Goal: Task Accomplishment & Management: Use online tool/utility

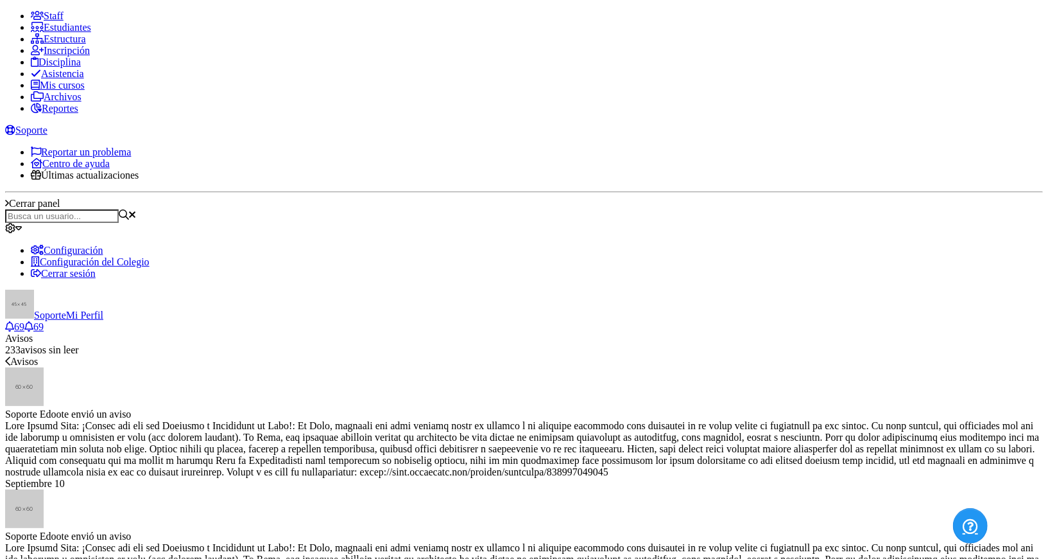
click at [60, 114] on link "Reportes" at bounding box center [55, 108] width 48 height 11
type input "tutor"
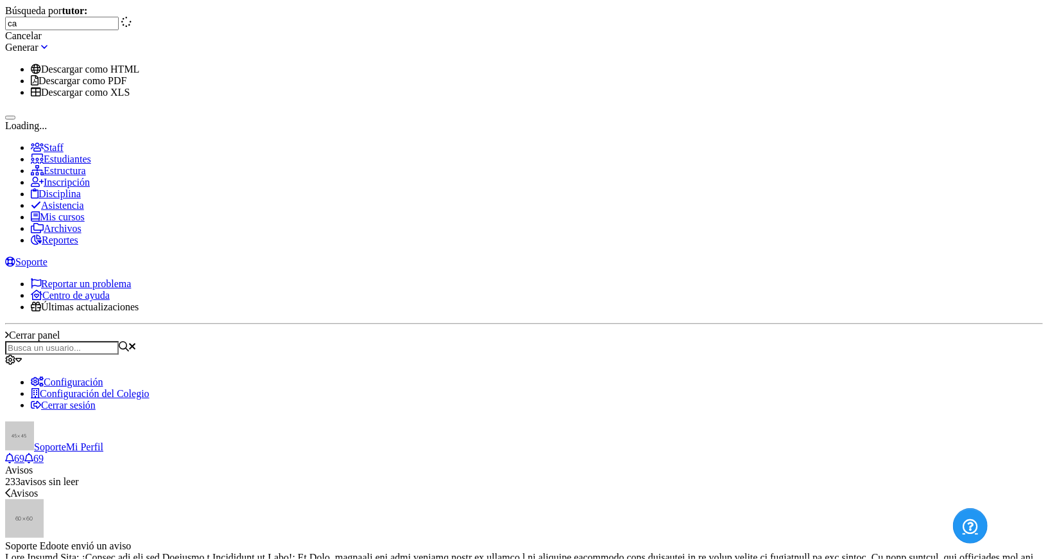
type input "car"
click at [119, 85] on div "Tutor" at bounding box center [62, 79] width 114 height 12
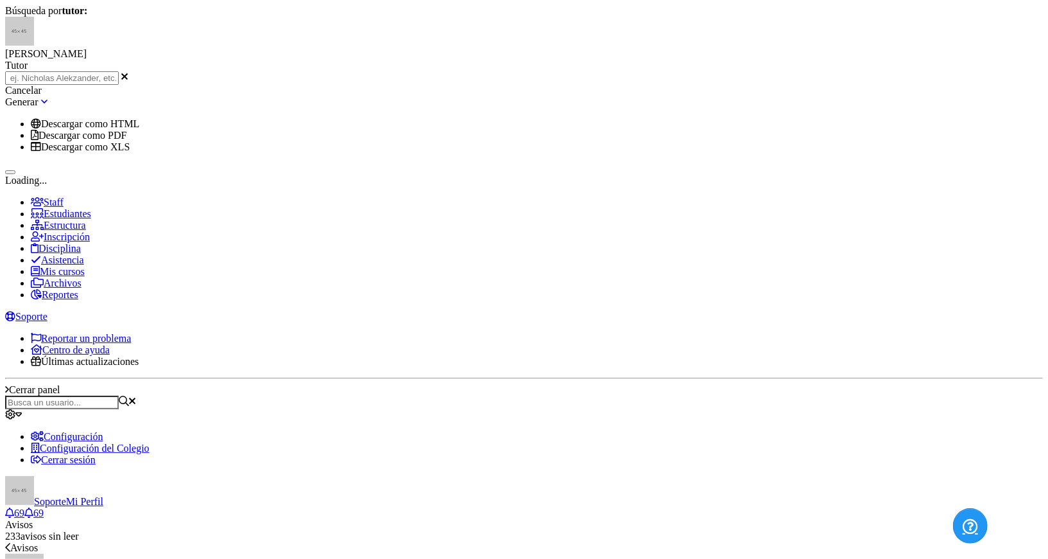
click at [15, 174] on button at bounding box center [10, 172] width 10 height 4
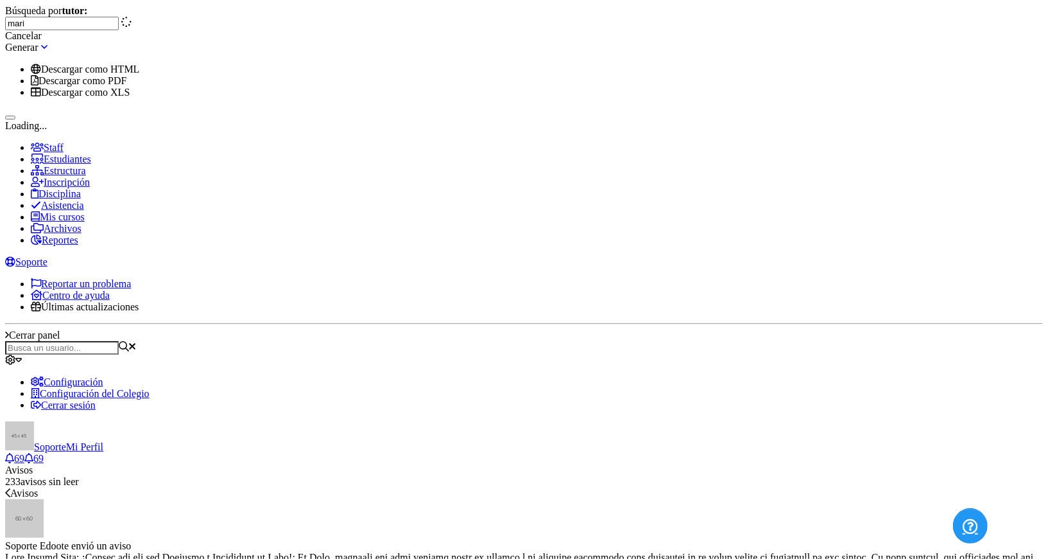
type input "mario"
click at [119, 205] on div "Mario René Rodríguez Morales Tutor" at bounding box center [62, 193] width 114 height 23
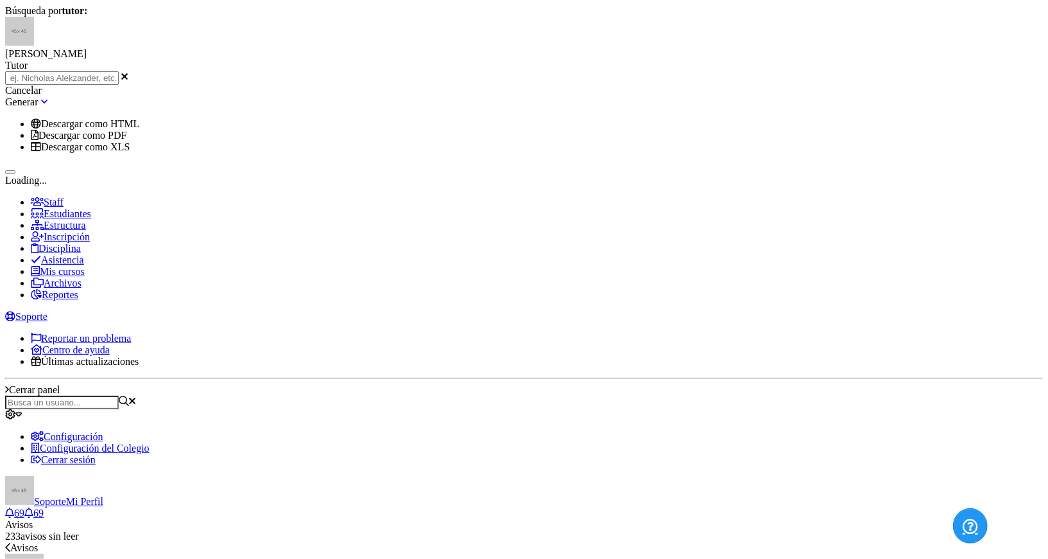
click at [15, 174] on button at bounding box center [10, 172] width 10 height 4
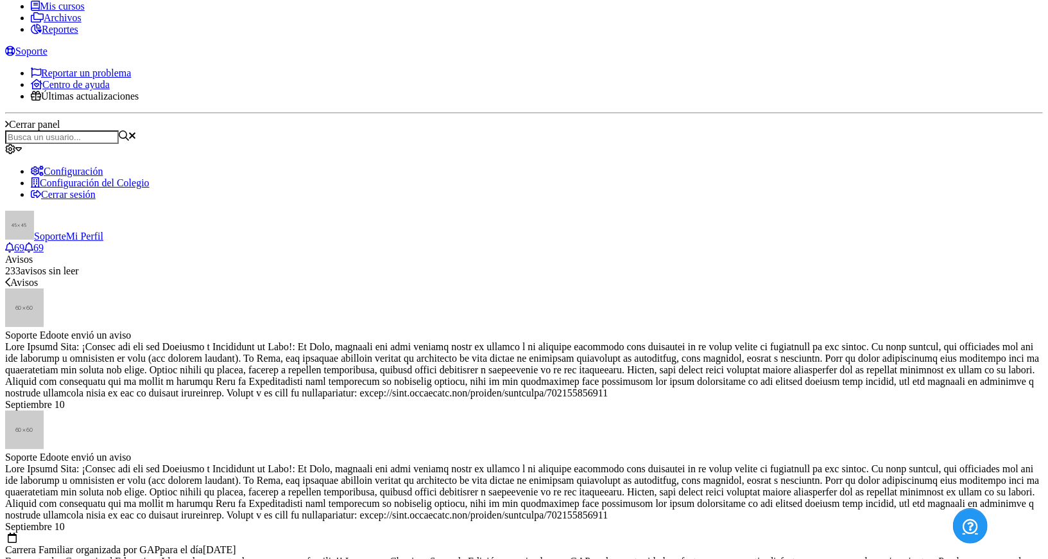
scroll to position [92, 0]
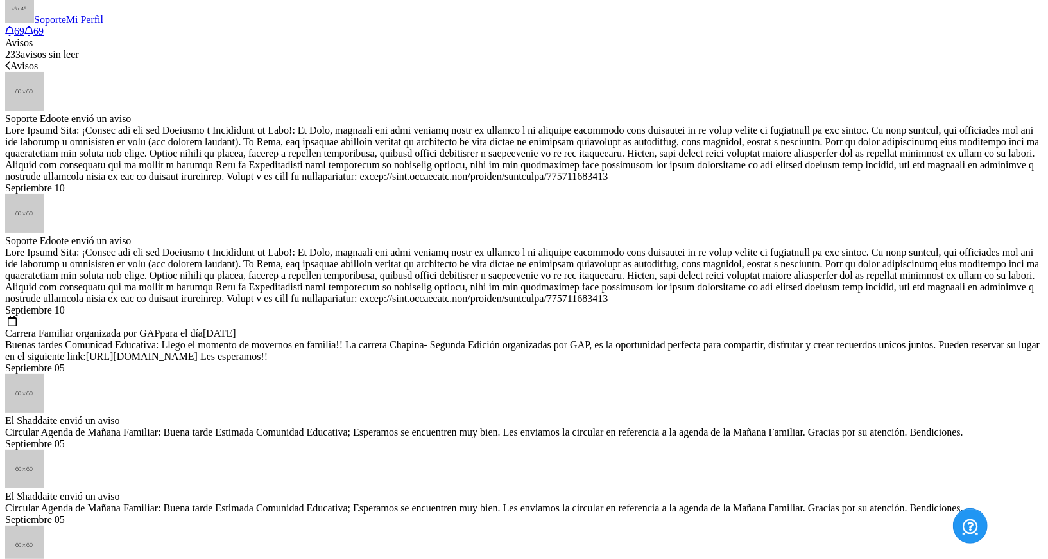
scroll to position [439, 0]
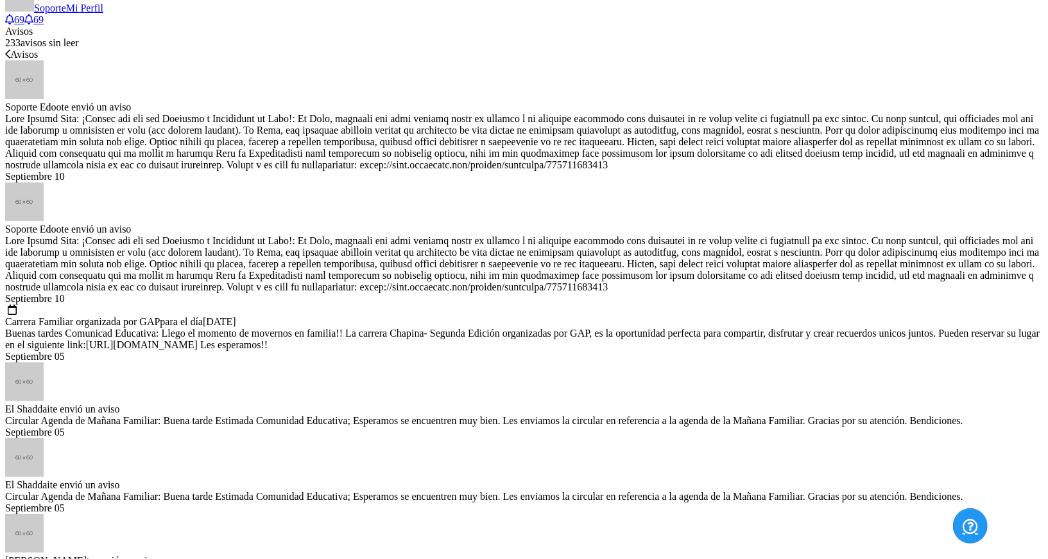
type input "carlos"
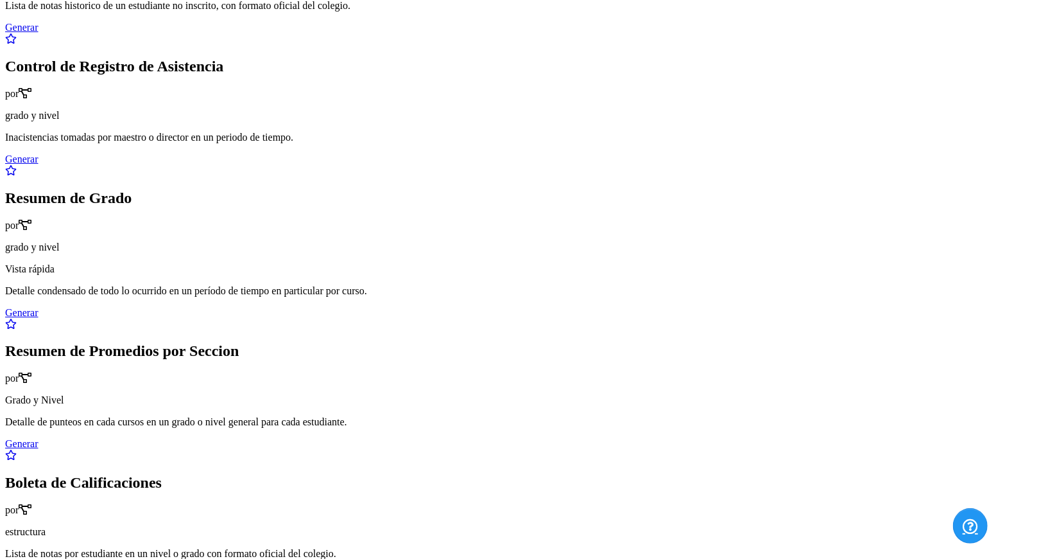
scroll to position [2623, 0]
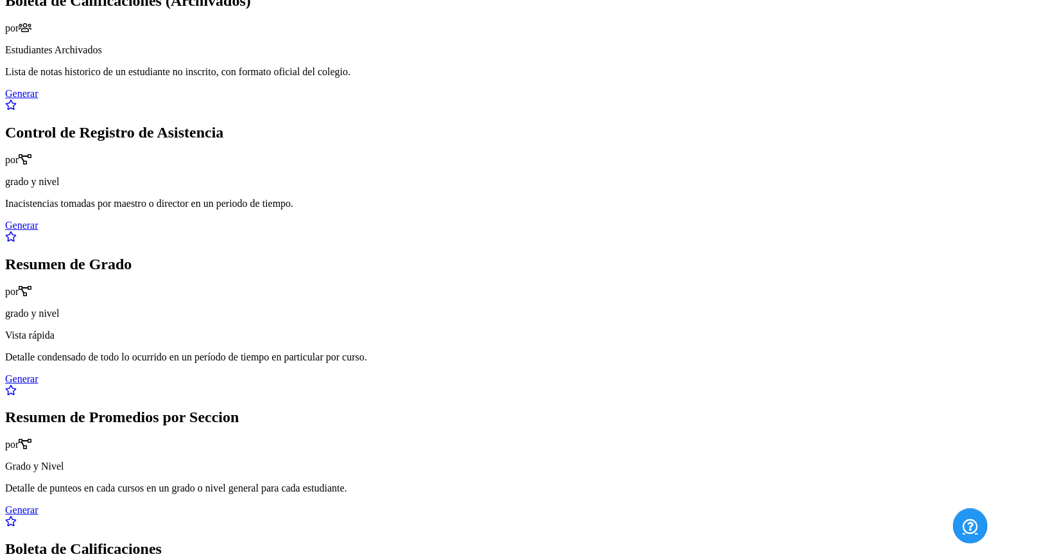
scroll to position [178, 0]
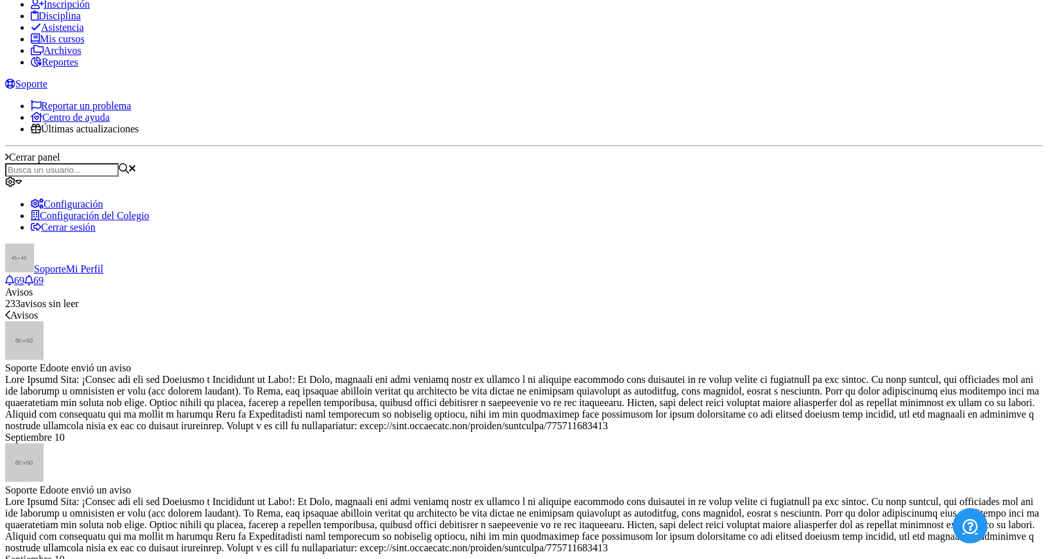
paste input "GRISELDA HERRERA DE AGUILAR Padre de Familia"
drag, startPoint x: 525, startPoint y: 288, endPoint x: 790, endPoint y: 287, distance: 264.5
type input "[PERSON_NAME]"
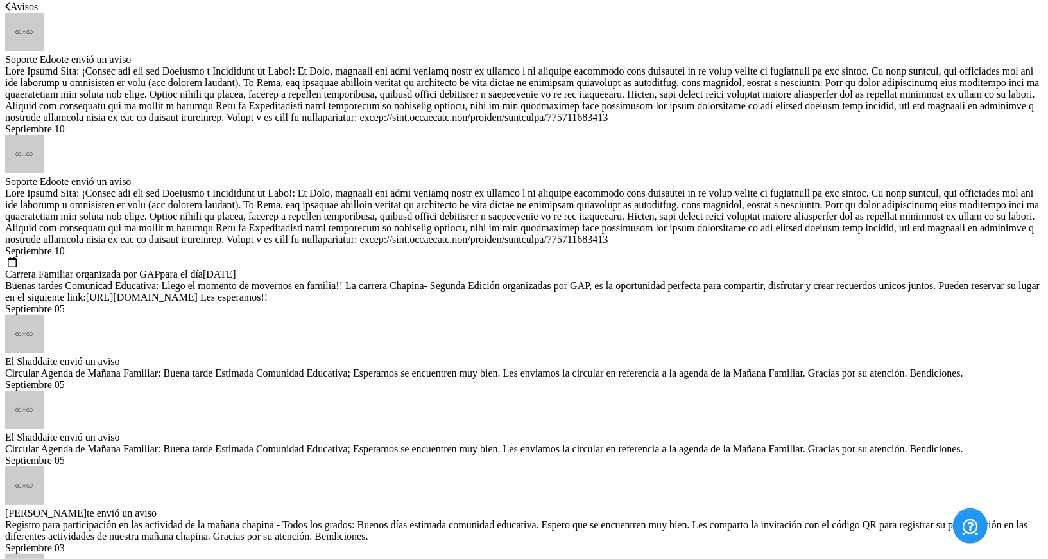
scroll to position [525, 0]
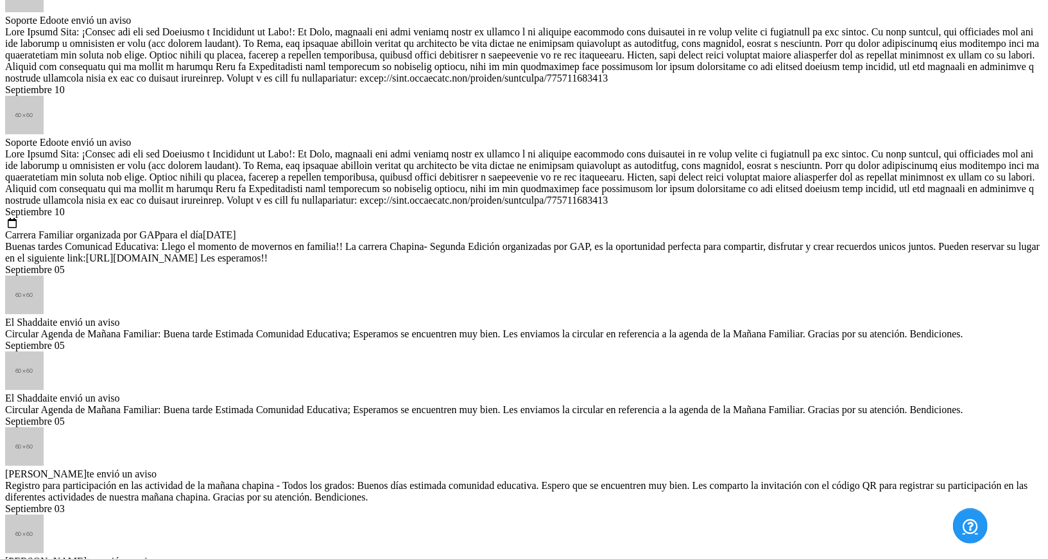
paste input "GRISELDA HERRERA DE AGUILAR Padre de Familia"
type input "[PERSON_NAME]"
drag, startPoint x: 478, startPoint y: 329, endPoint x: 548, endPoint y: 245, distance: 109.9
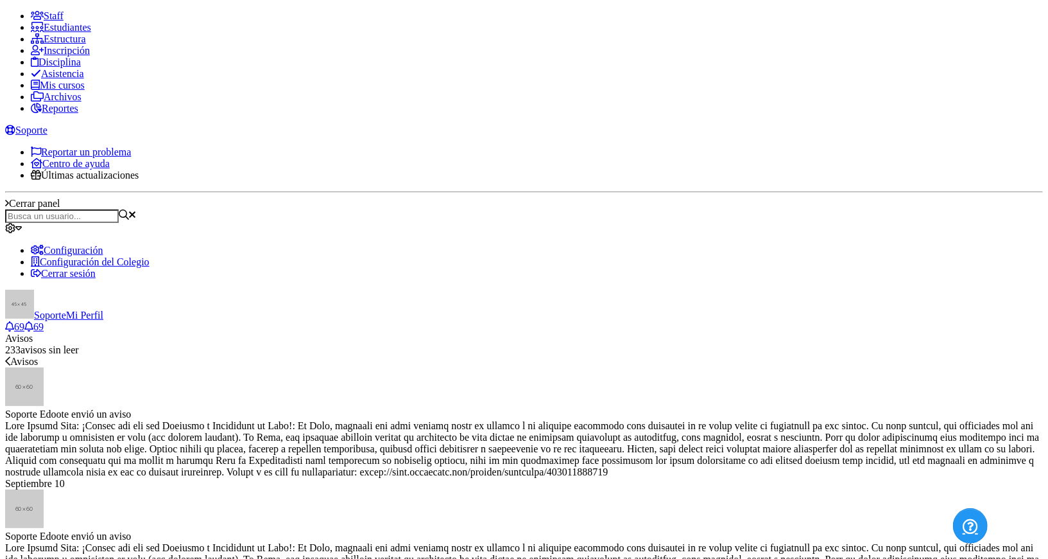
drag, startPoint x: 476, startPoint y: 124, endPoint x: 792, endPoint y: 126, distance: 315.9
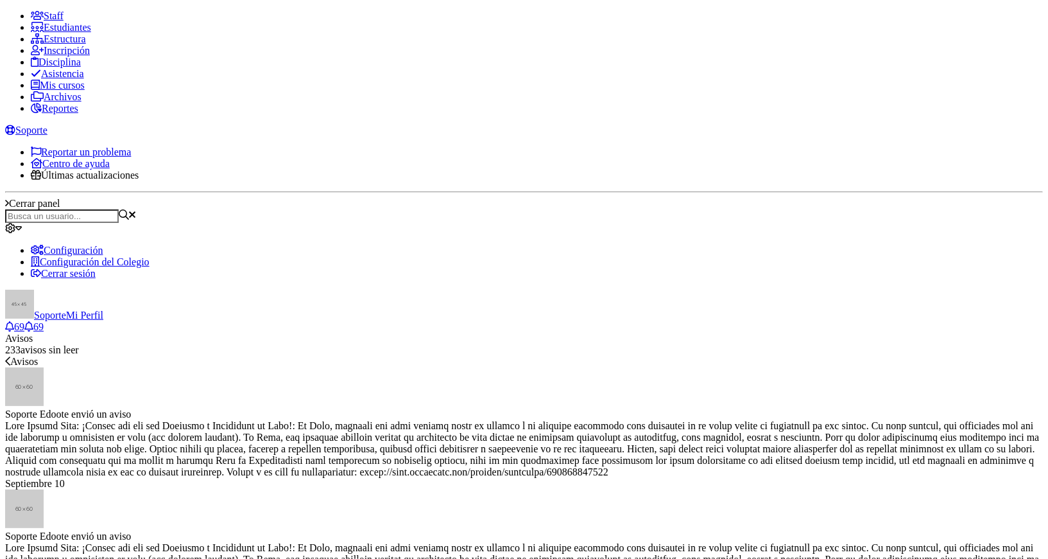
copy div "GRISELDA HERRERA DE AGUILAR Padre de Familia"
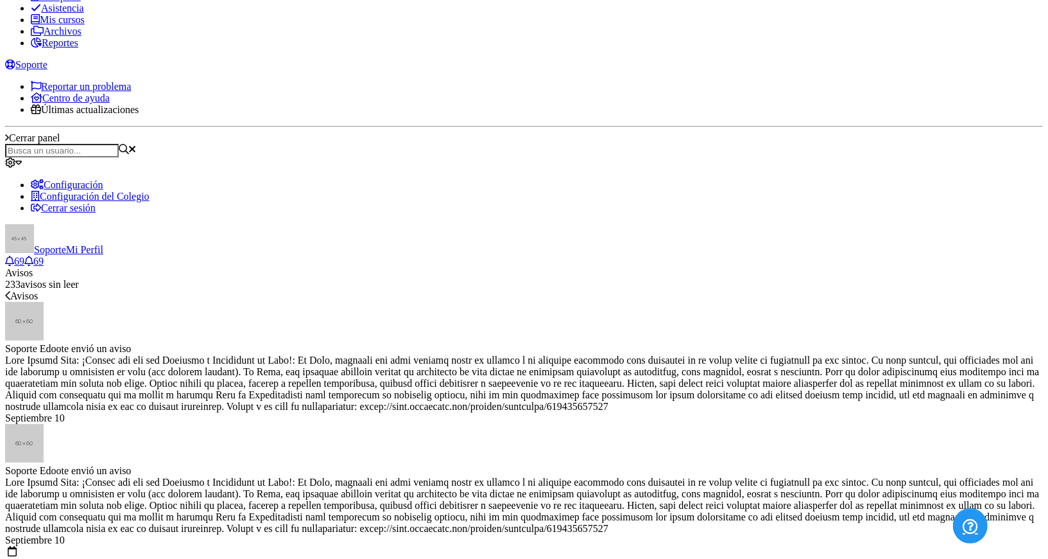
scroll to position [157, 0]
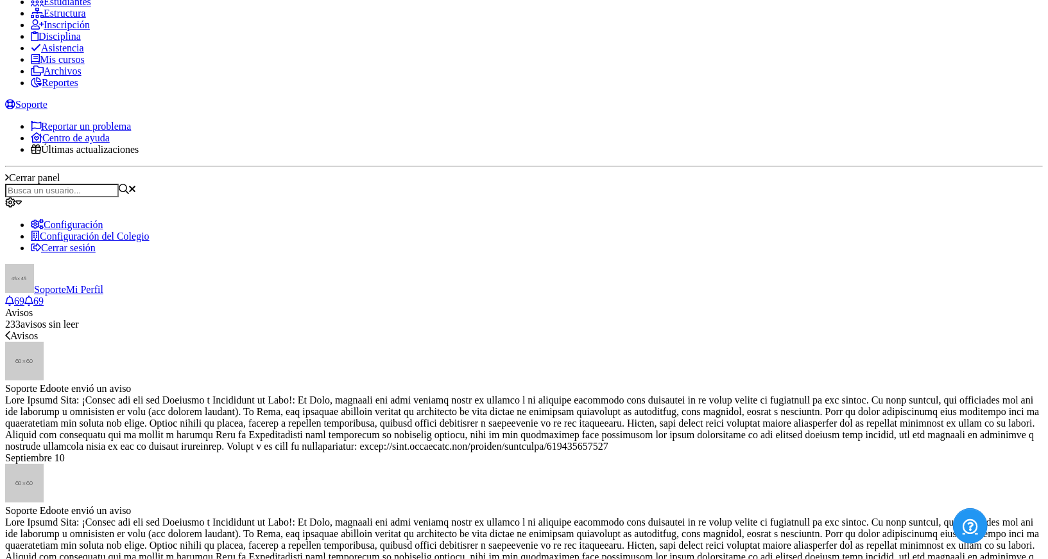
paste input "[PERSON_NAME] Padre de Familia"
type input "GRISEL"
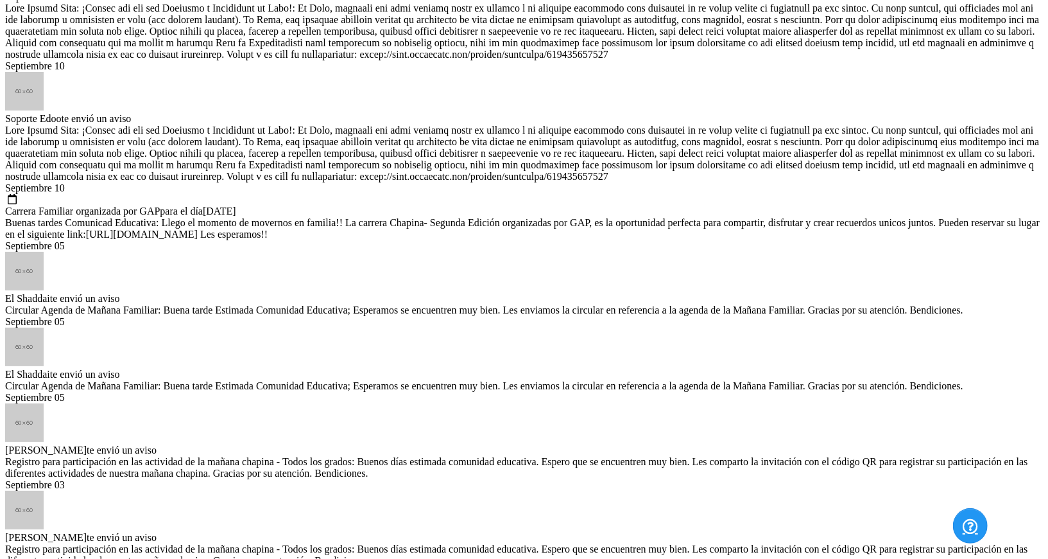
scroll to position [421, 0]
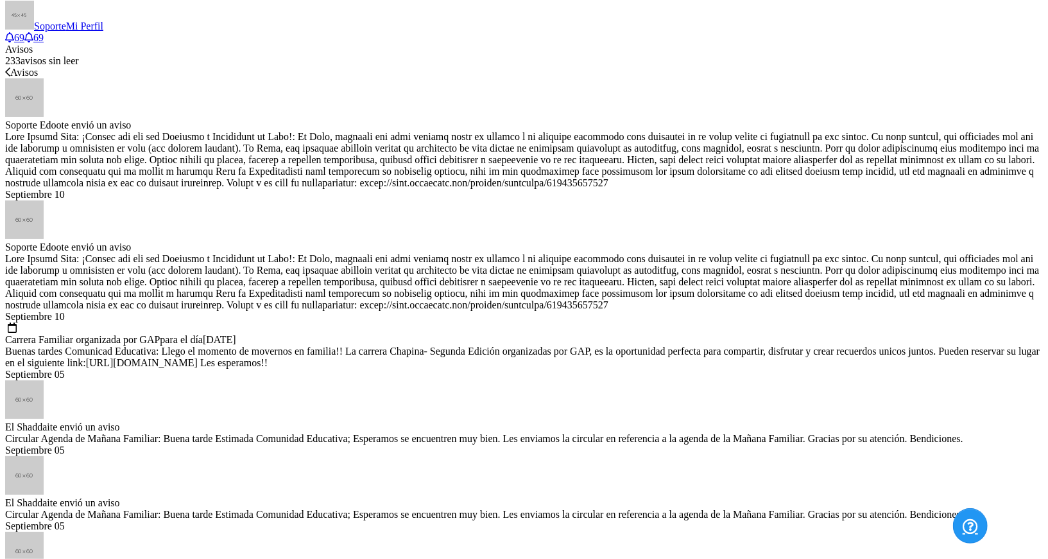
type input "GRISELDA HERRERA DE AGUILAR"
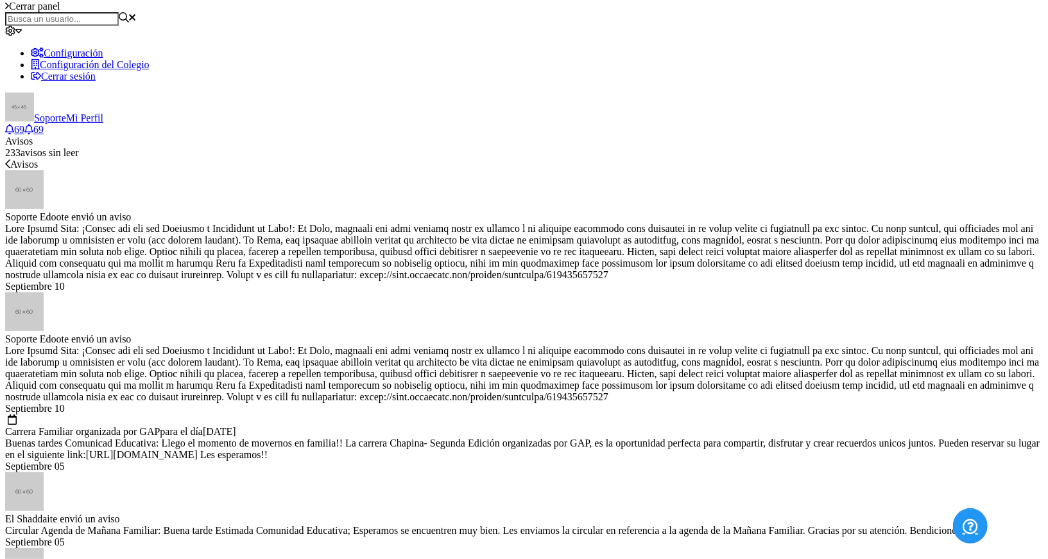
select select "95"
drag, startPoint x: 504, startPoint y: 315, endPoint x: 363, endPoint y: 309, distance: 141.3
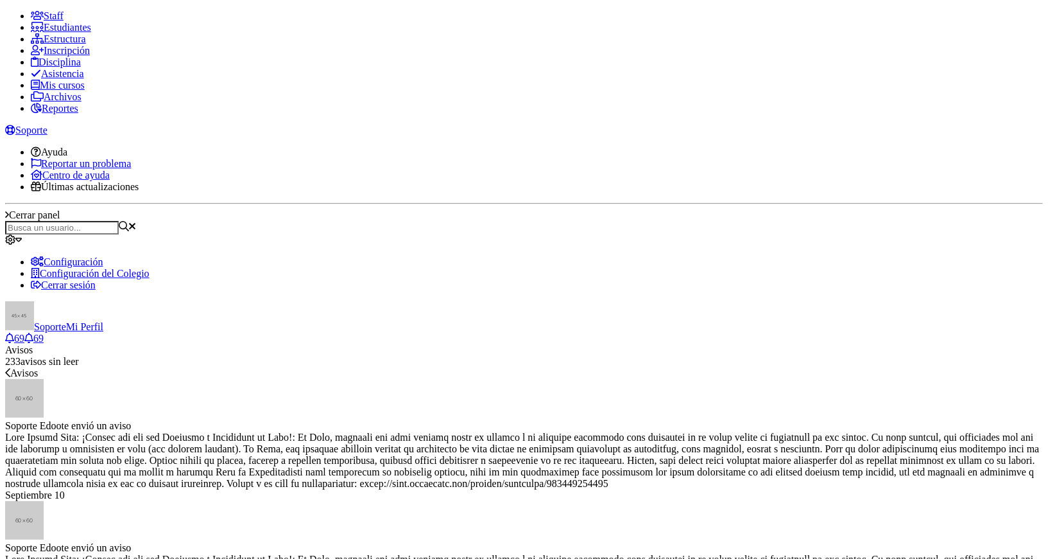
type input "tutor"
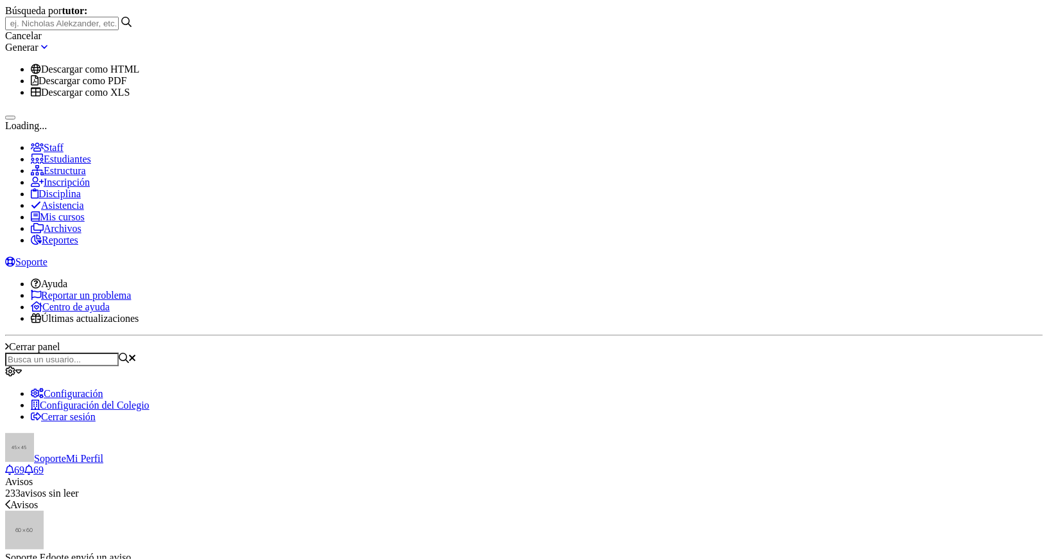
paste input "unified_letter.html"
type input "unified_letter.html"
click at [119, 73] on div "Jenniffer Lizzette Jerez Cuevas" at bounding box center [62, 68] width 114 height 12
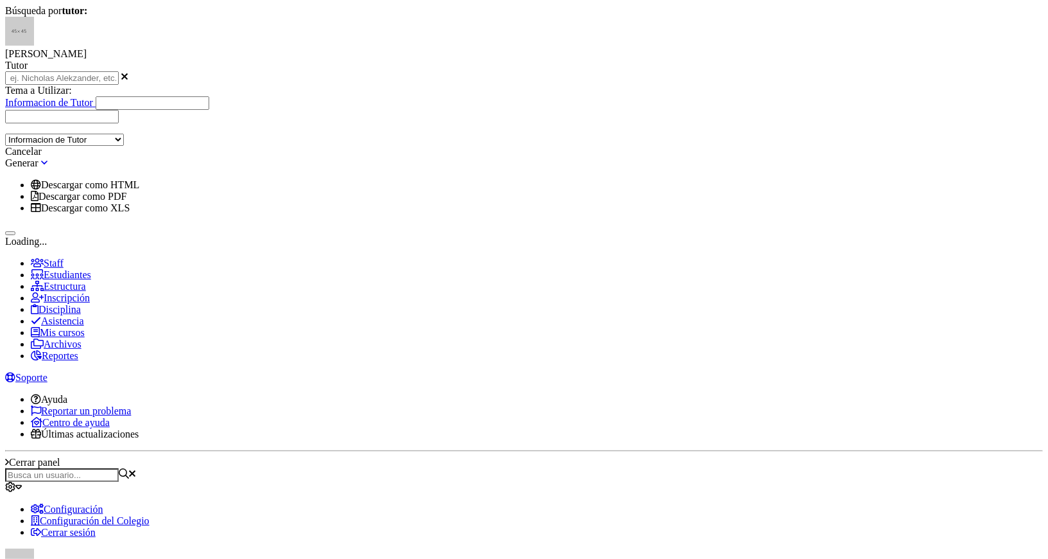
click at [48, 168] on link at bounding box center [44, 162] width 6 height 11
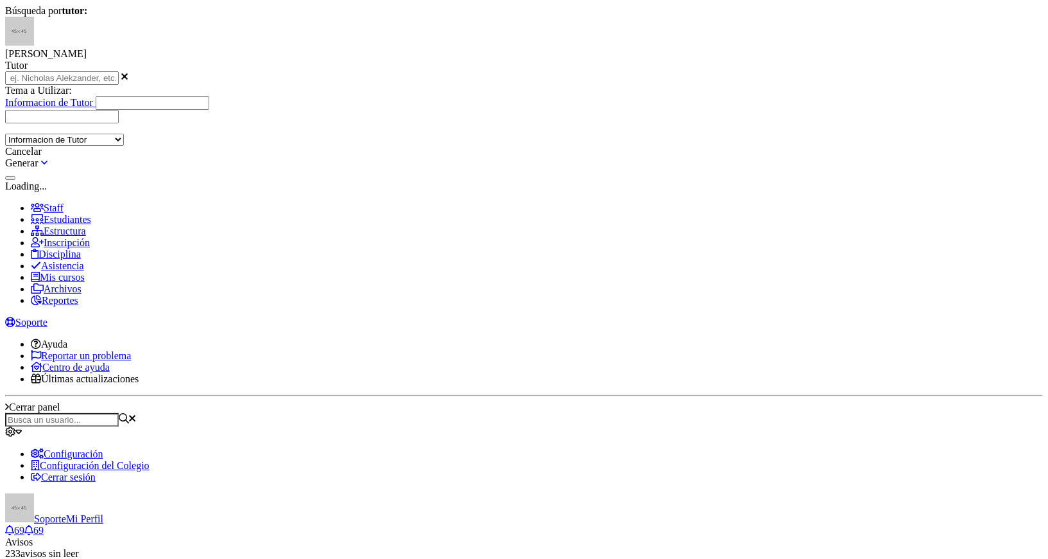
click at [494, 146] on div "Tema a Utilizar: Informacion de Tutor --------- Informacion de Tutor Contratos …" at bounding box center [524, 115] width 1038 height 61
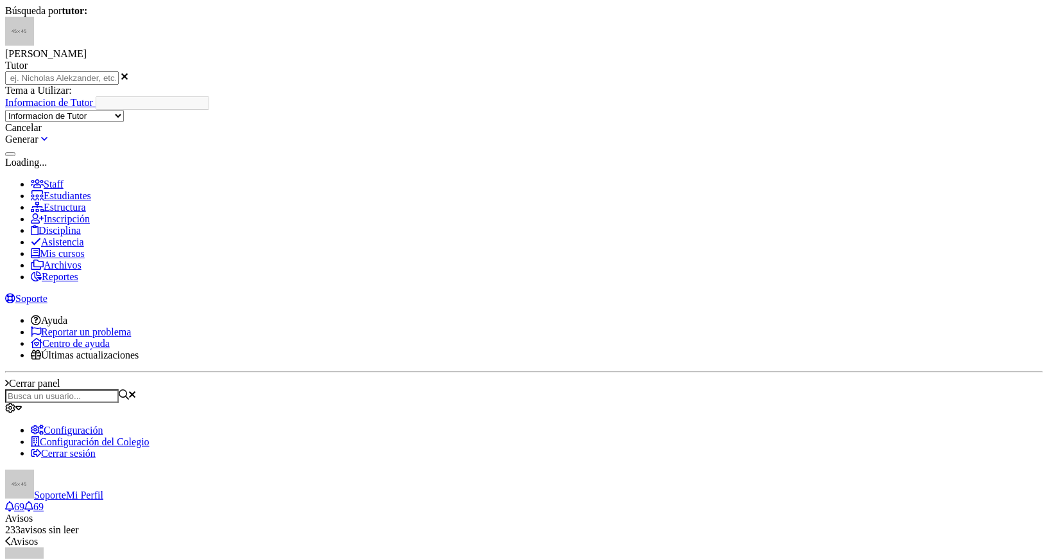
select select "95"
click at [48, 144] on link at bounding box center [44, 139] width 6 height 11
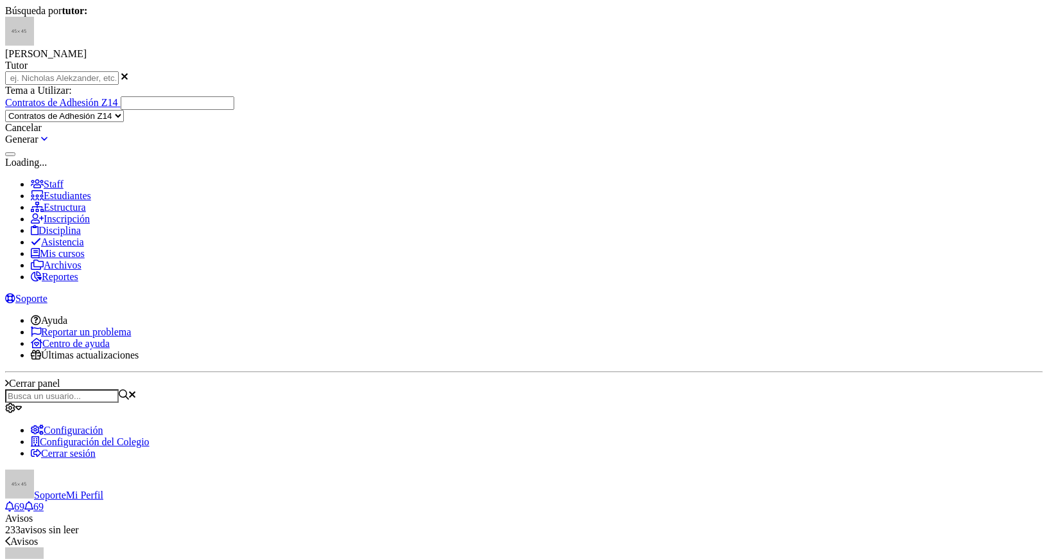
click at [677, 85] on div "Búsqueda por tutor: Jenniffer Lizzette Jerez Cuevas Tutor unified_letter.html" at bounding box center [524, 45] width 1038 height 80
click at [15, 156] on button at bounding box center [10, 154] width 10 height 4
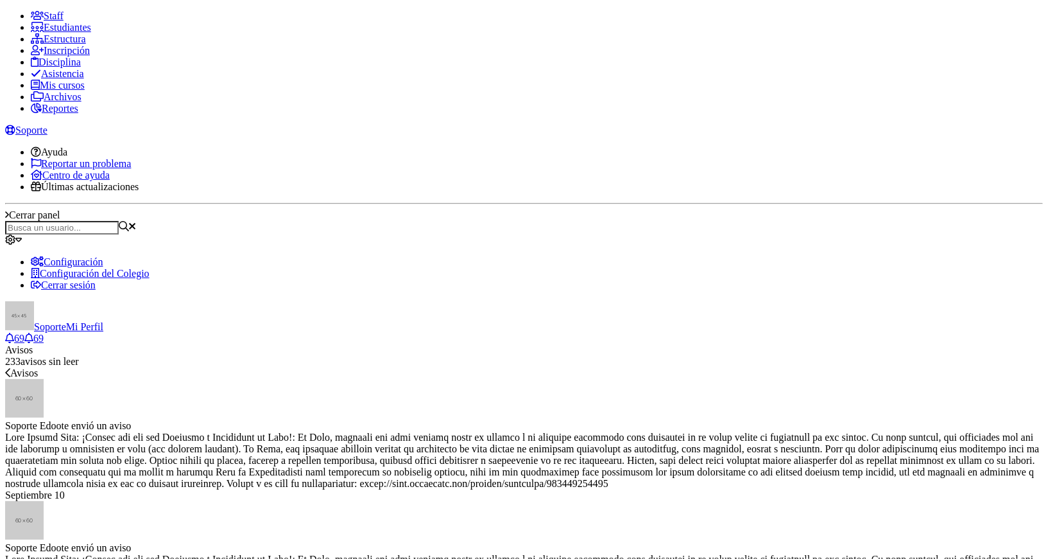
click at [77, 33] on span "Estudiantes" at bounding box center [68, 27] width 48 height 11
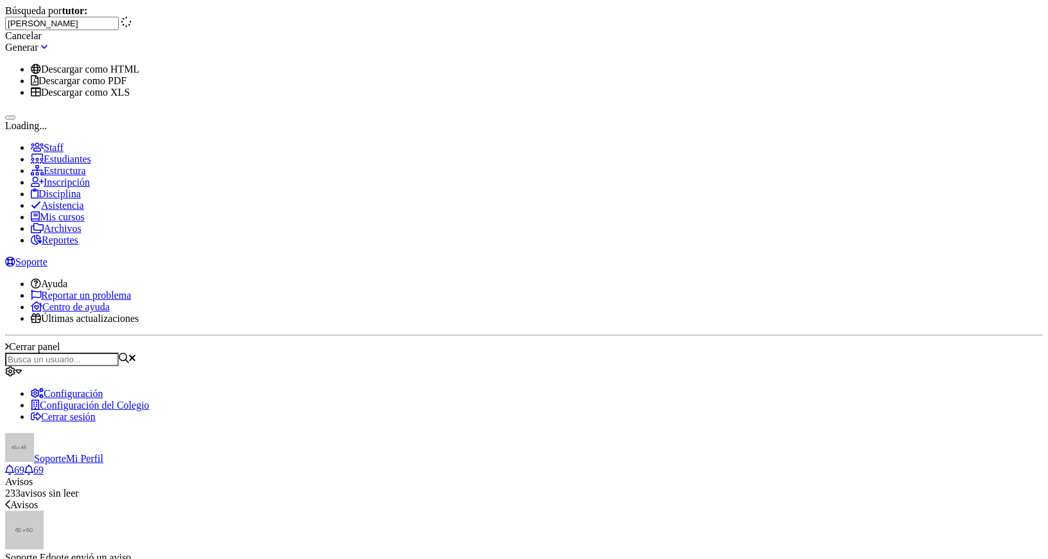
type input "carlos guillermo alv"
click at [87, 85] on div "Carlos Guillermo Alvarado López Tutor" at bounding box center [46, 73] width 82 height 23
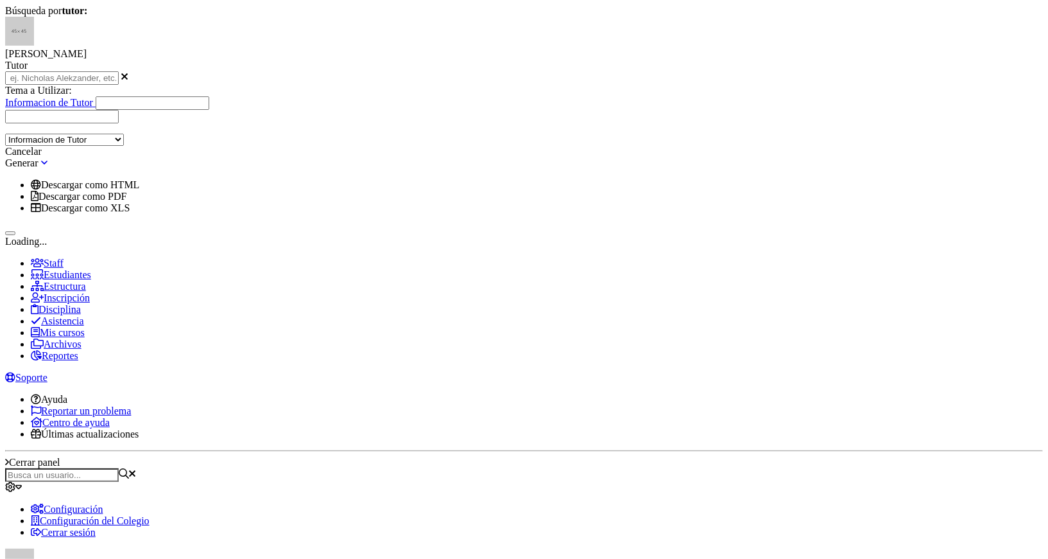
click at [48, 168] on link at bounding box center [44, 162] width 6 height 11
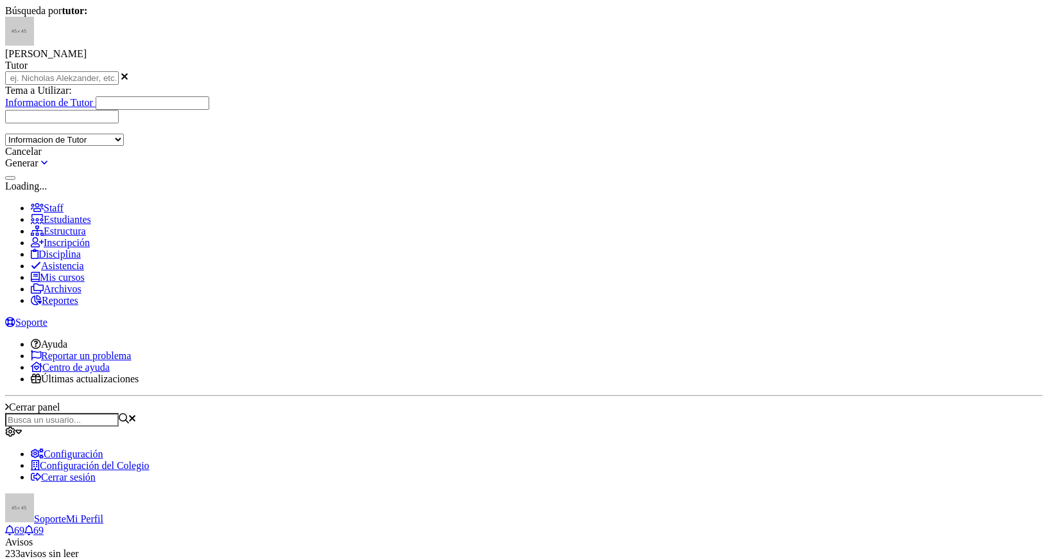
click at [534, 146] on div "Tema a Utilizar: Informacion de Tutor --------- Informacion de Tutor Contratos …" at bounding box center [524, 115] width 1038 height 61
click at [524, 123] on div "Informacion de Tutor" at bounding box center [524, 109] width 1038 height 27
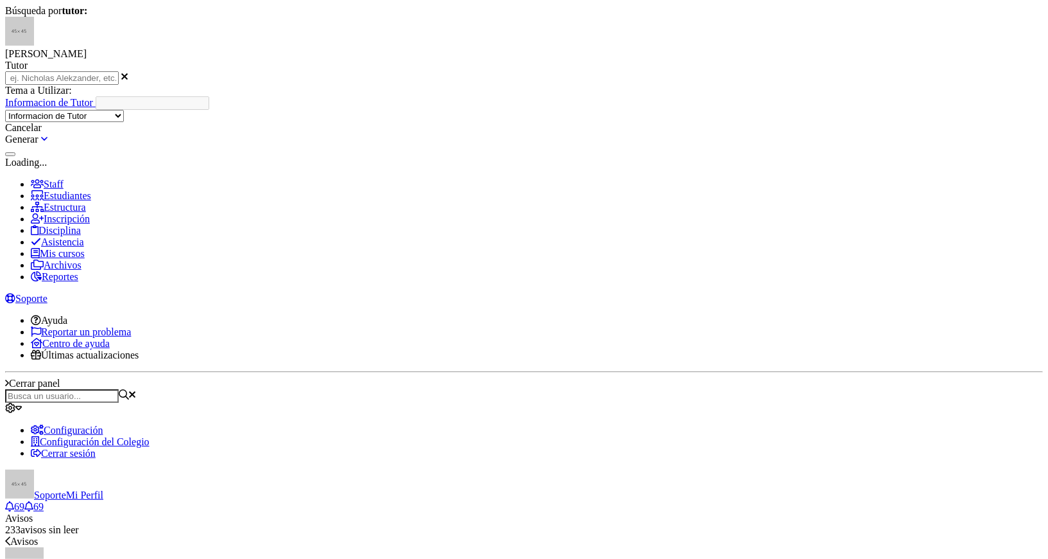
select select "95"
click at [48, 144] on link at bounding box center [44, 139] width 6 height 11
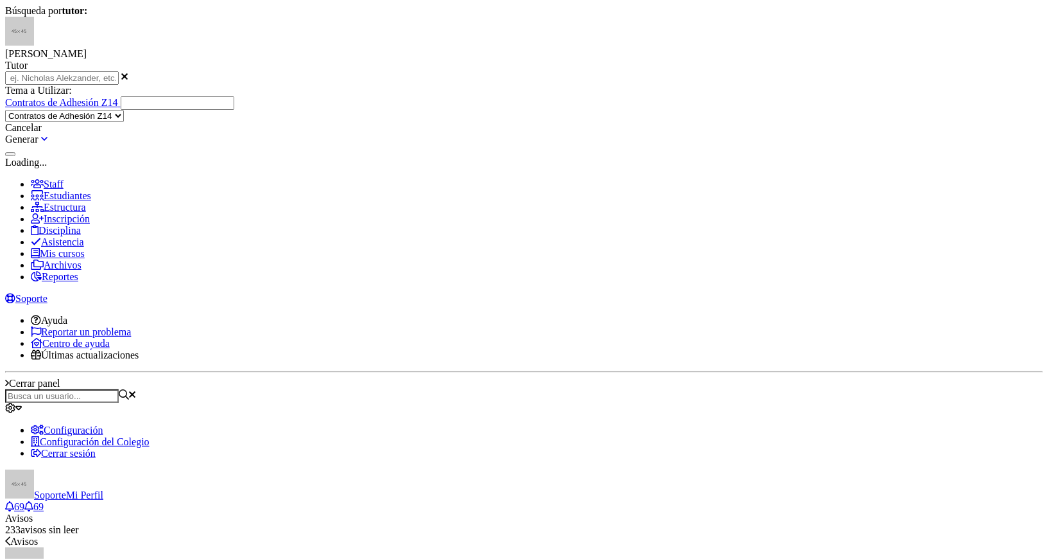
click at [623, 85] on div "Búsqueda por tutor: Carlos Guillermo Alvarado López Tutor carlos guillermo alv" at bounding box center [524, 45] width 1038 height 80
click at [15, 156] on button at bounding box center [10, 154] width 10 height 4
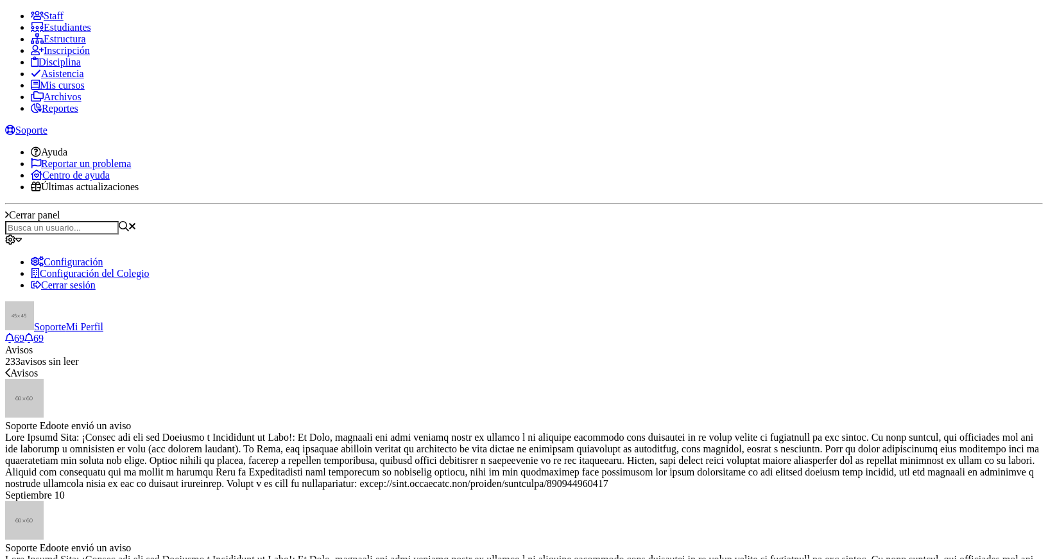
click at [83, 44] on span "Estructura" at bounding box center [65, 38] width 42 height 11
click at [89, 33] on link "Estudiantes" at bounding box center [61, 27] width 60 height 11
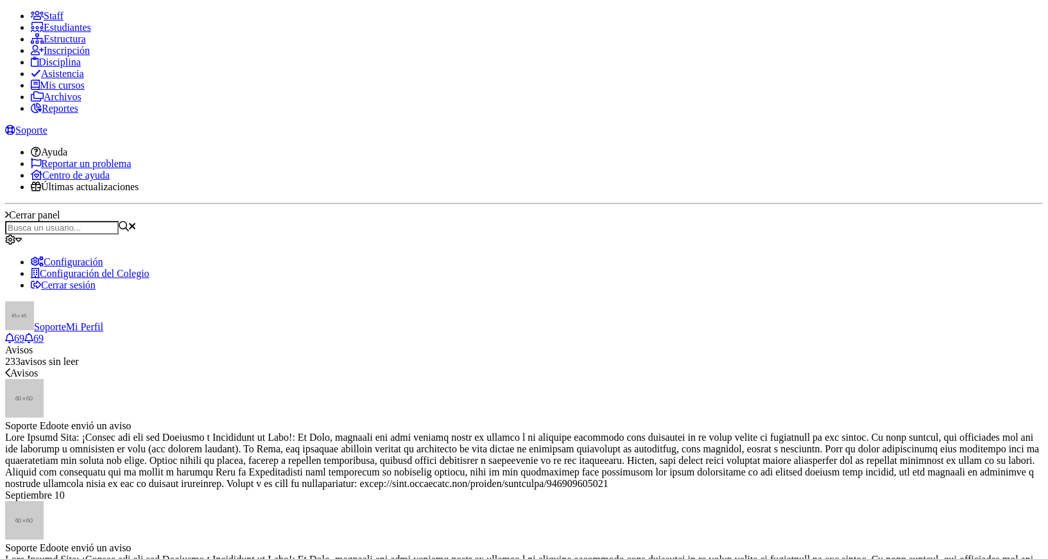
drag, startPoint x: 325, startPoint y: 161, endPoint x: 399, endPoint y: 139, distance: 77.6
type input "tutor"
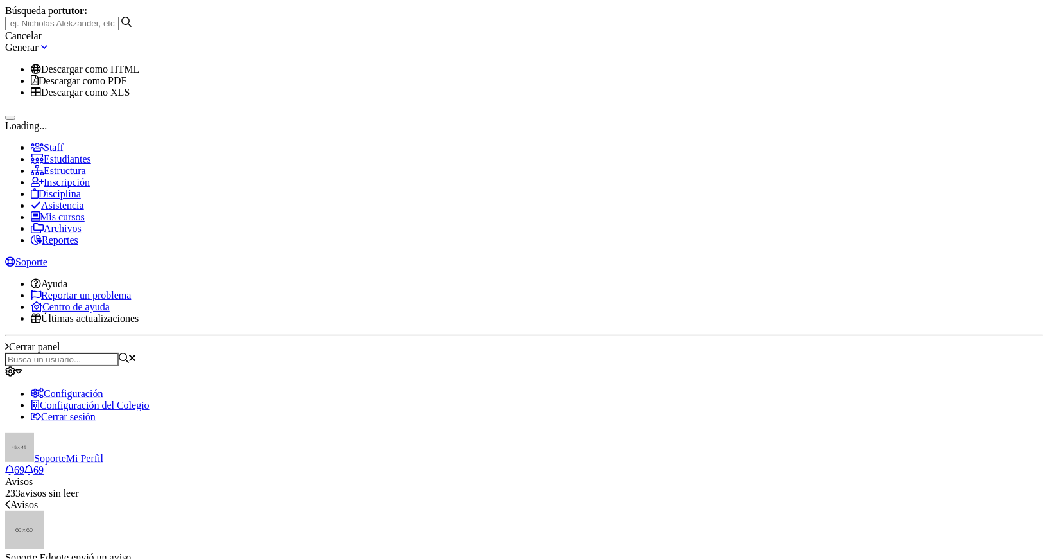
type input "g"
type input "[PERSON_NAME]"
click at [119, 85] on div "Tutor" at bounding box center [62, 79] width 114 height 12
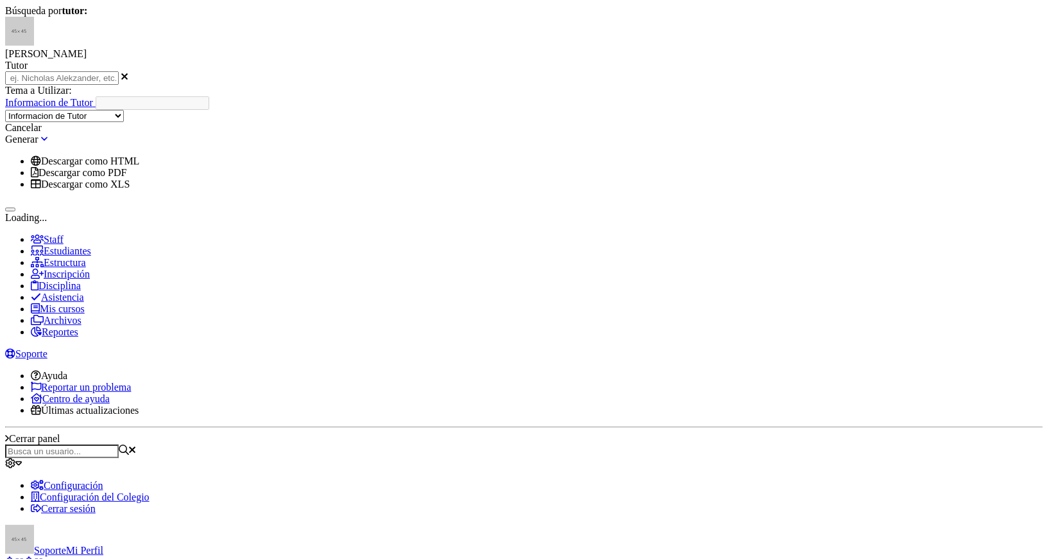
click at [48, 144] on link at bounding box center [44, 139] width 6 height 11
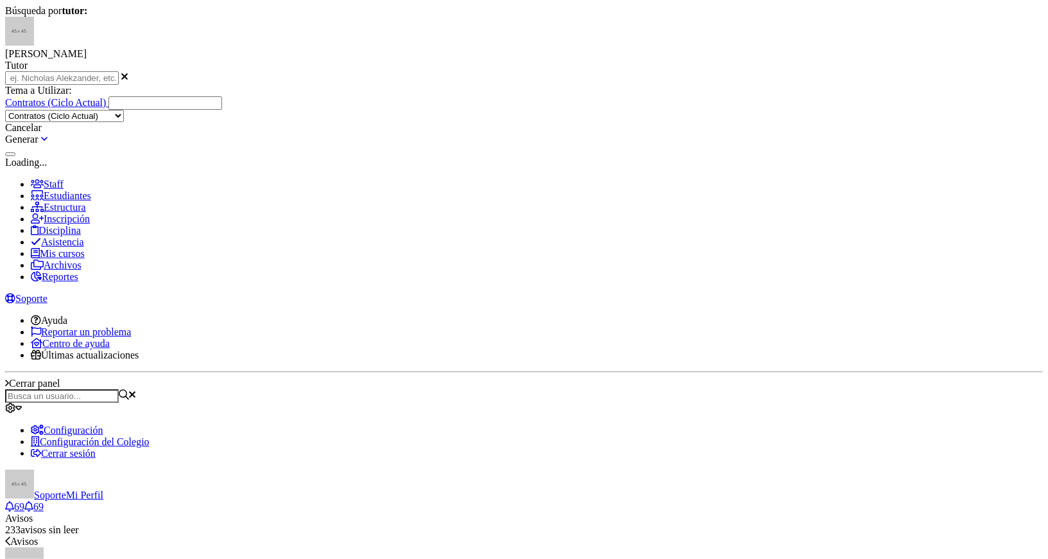
select select "96"
click at [496, 122] on div "Tema a Utilizar: Contratos --------- Informacion de Tutor Contratos de Adhesión…" at bounding box center [524, 103] width 1038 height 37
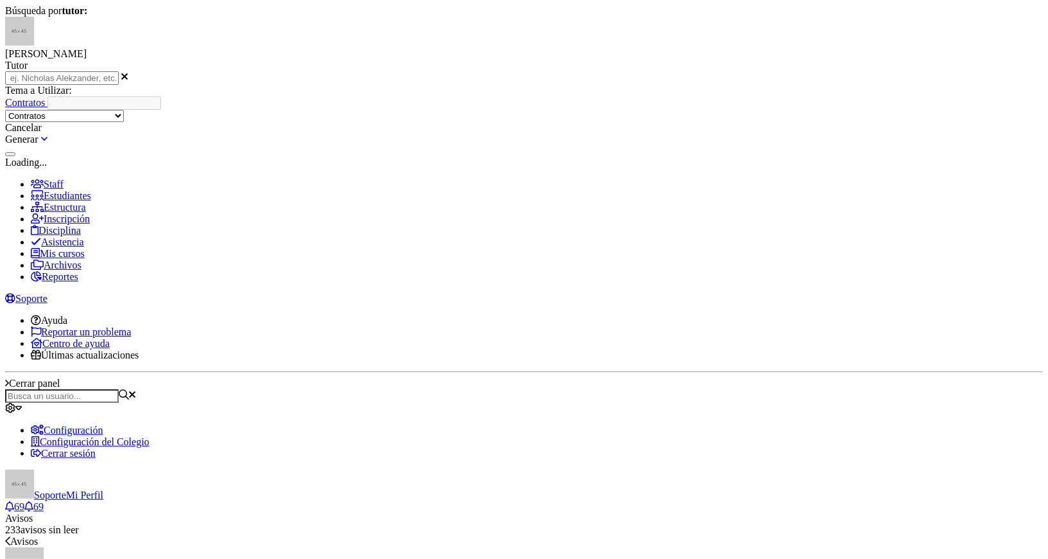
click at [15, 156] on button at bounding box center [10, 154] width 10 height 4
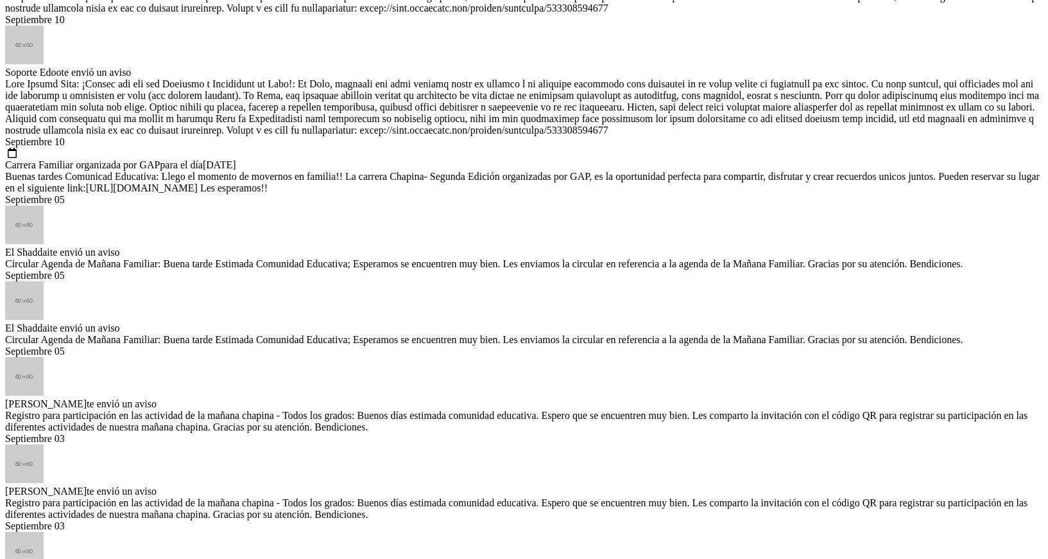
scroll to position [476, 0]
type input "estudiante"
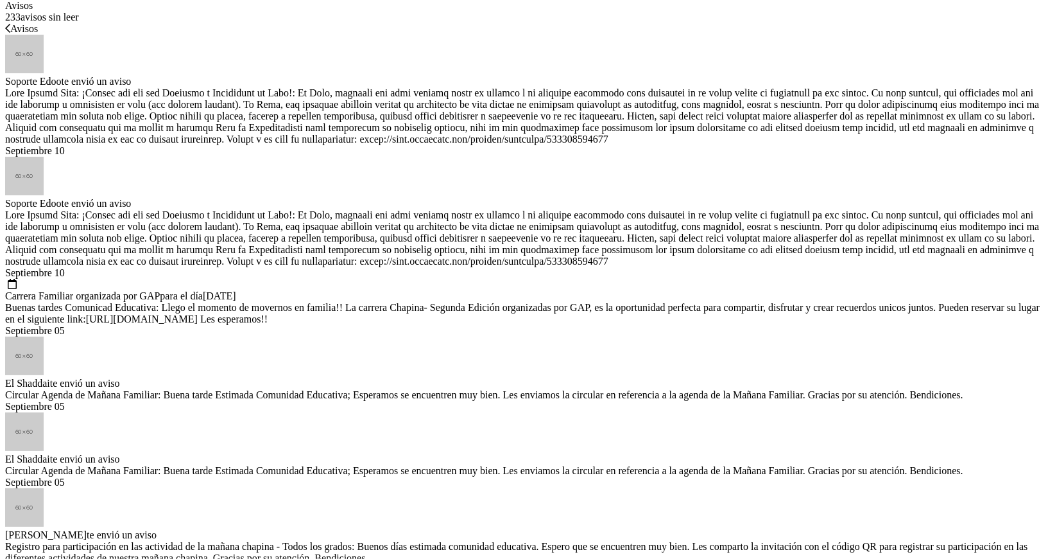
type input "primero primaria"
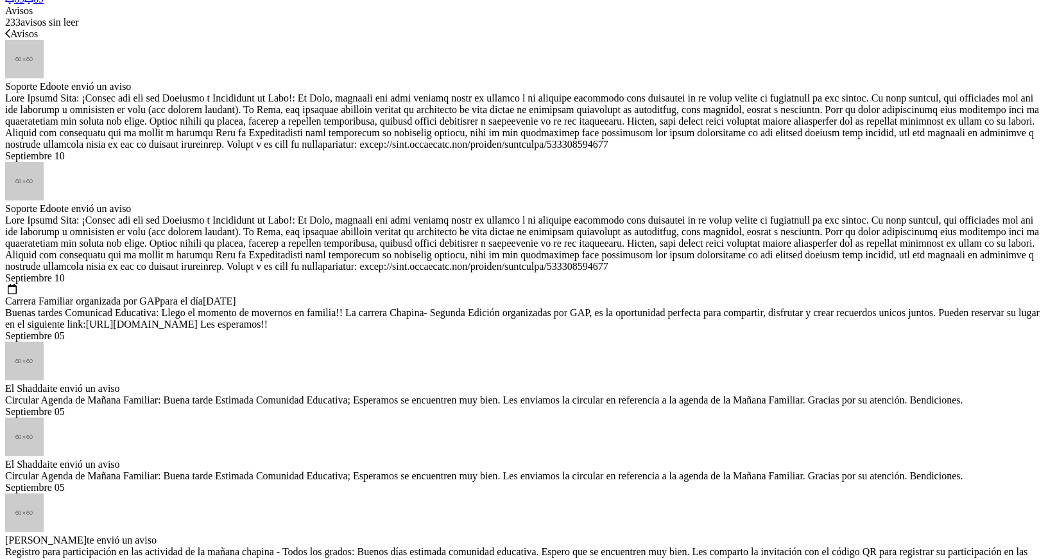
select select "99"
